Goal: Task Accomplishment & Management: Manage account settings

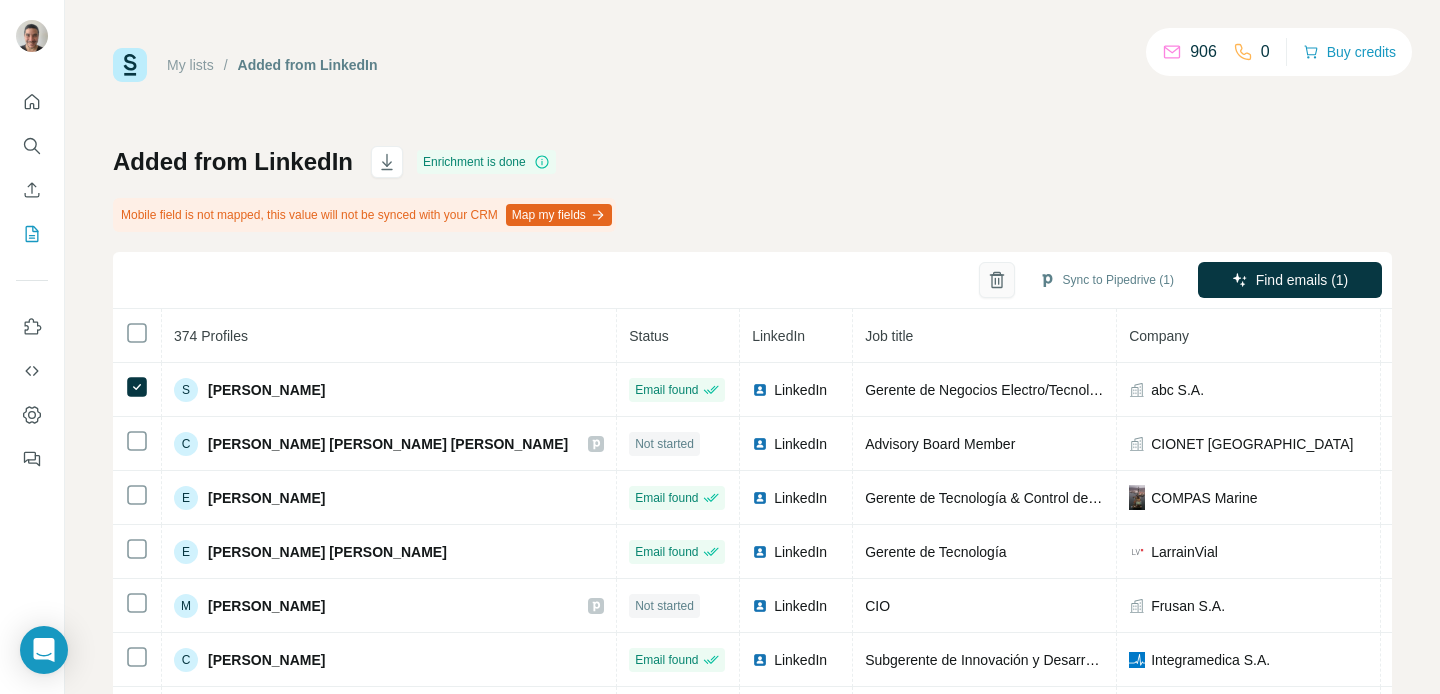
click at [993, 275] on icon "button" at bounding box center [997, 280] width 20 height 20
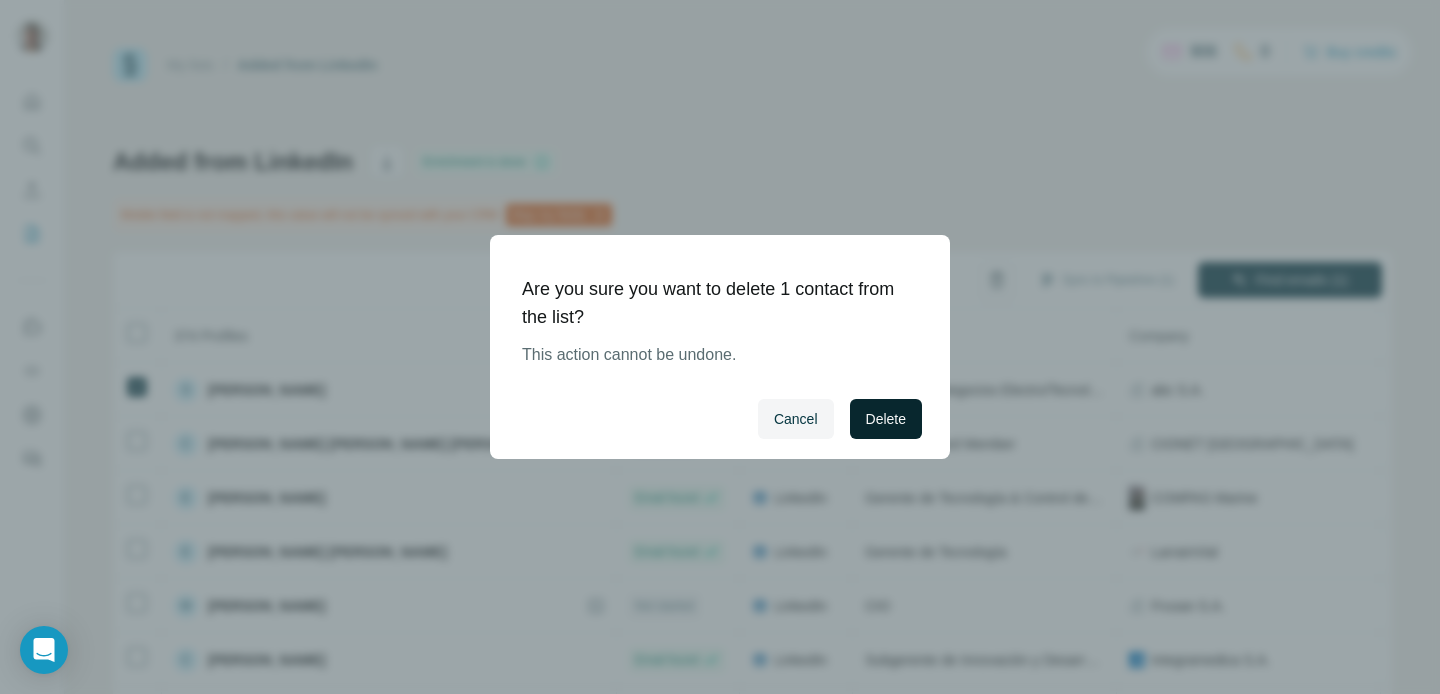
click at [872, 410] on span "Delete" at bounding box center [886, 419] width 40 height 20
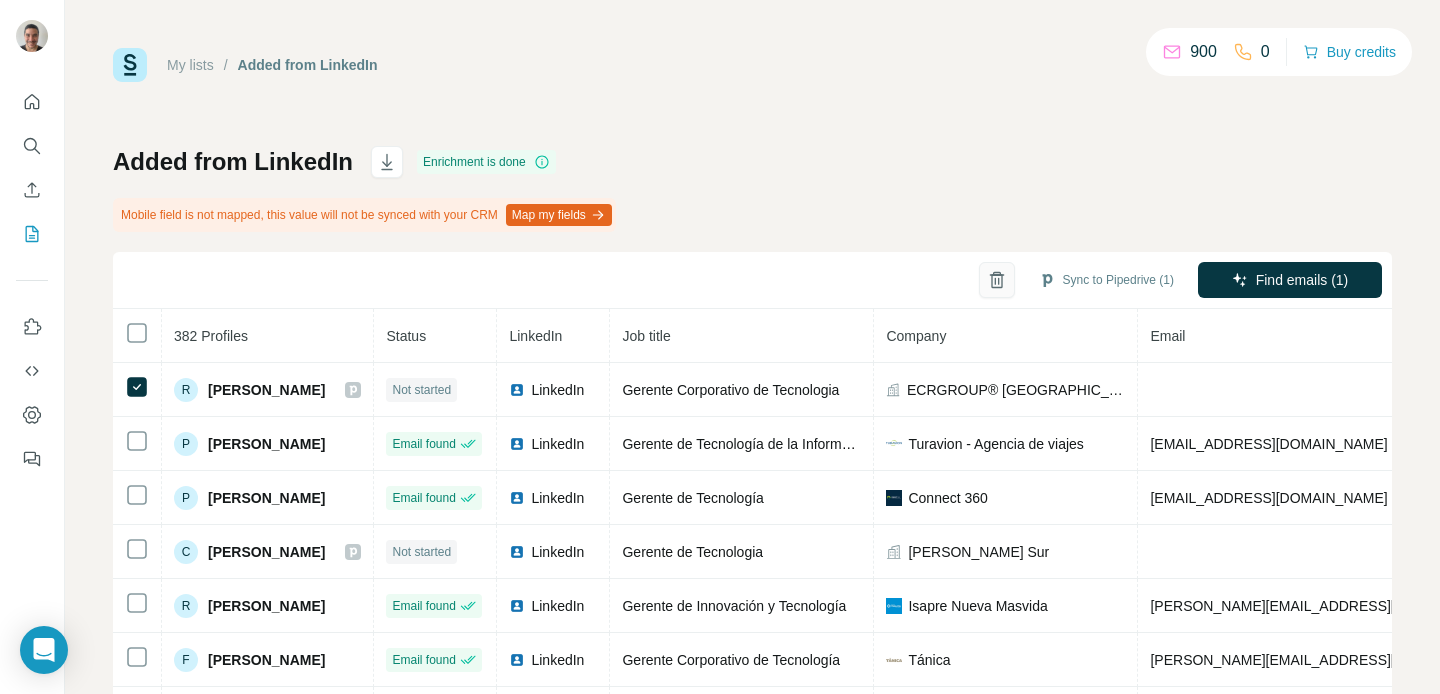
click at [989, 282] on icon "button" at bounding box center [997, 280] width 20 height 20
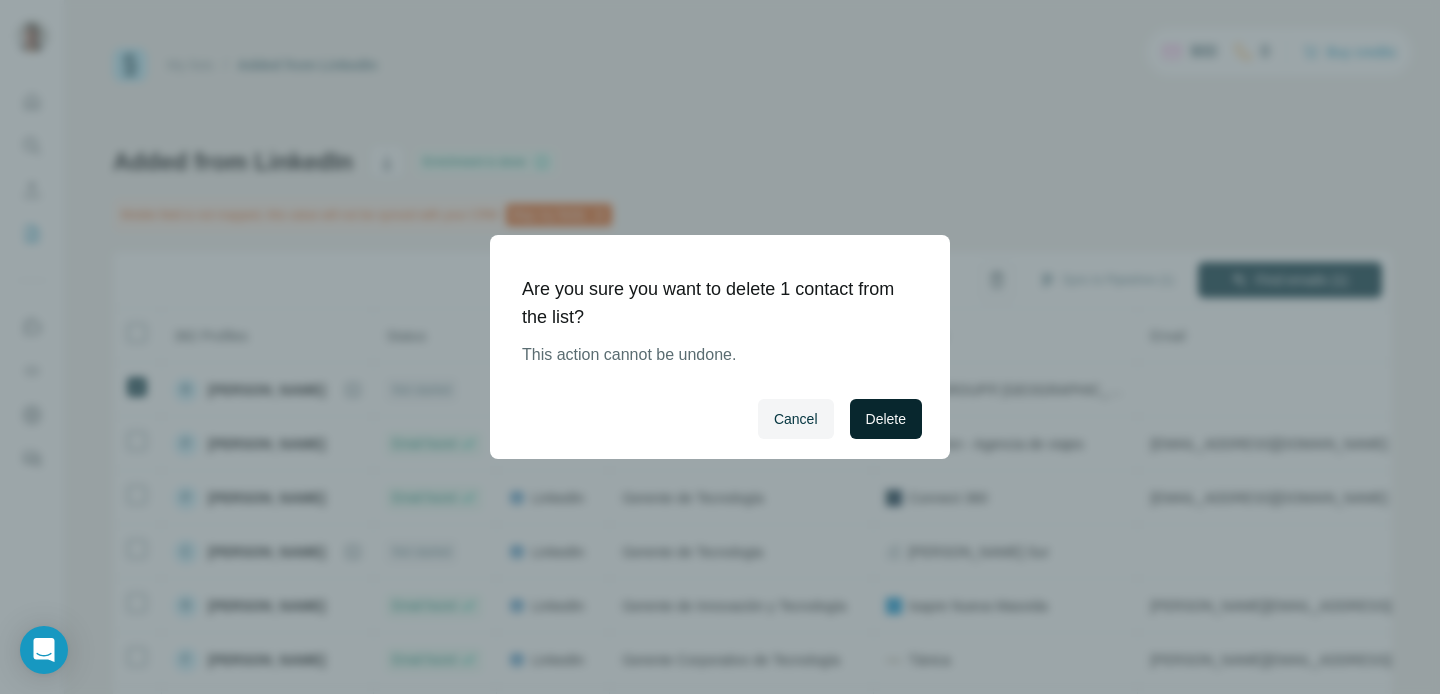
click at [903, 430] on button "Delete" at bounding box center [886, 419] width 72 height 40
